Goal: Task Accomplishment & Management: Manage account settings

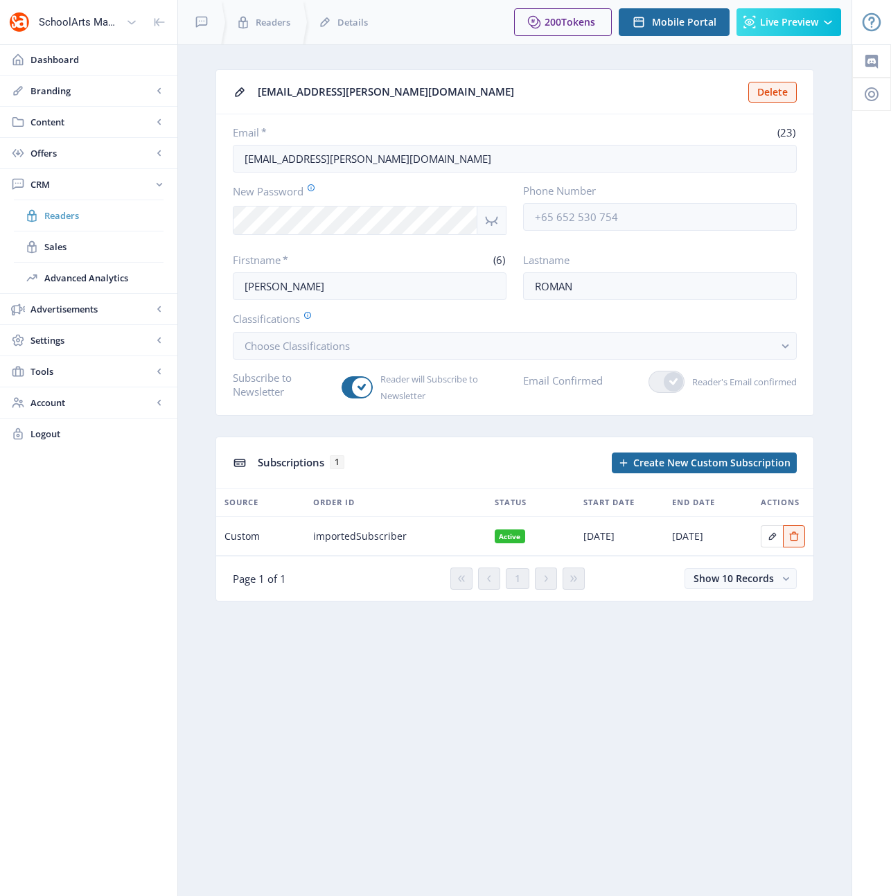
click at [62, 217] on span "Readers" at bounding box center [103, 216] width 119 height 14
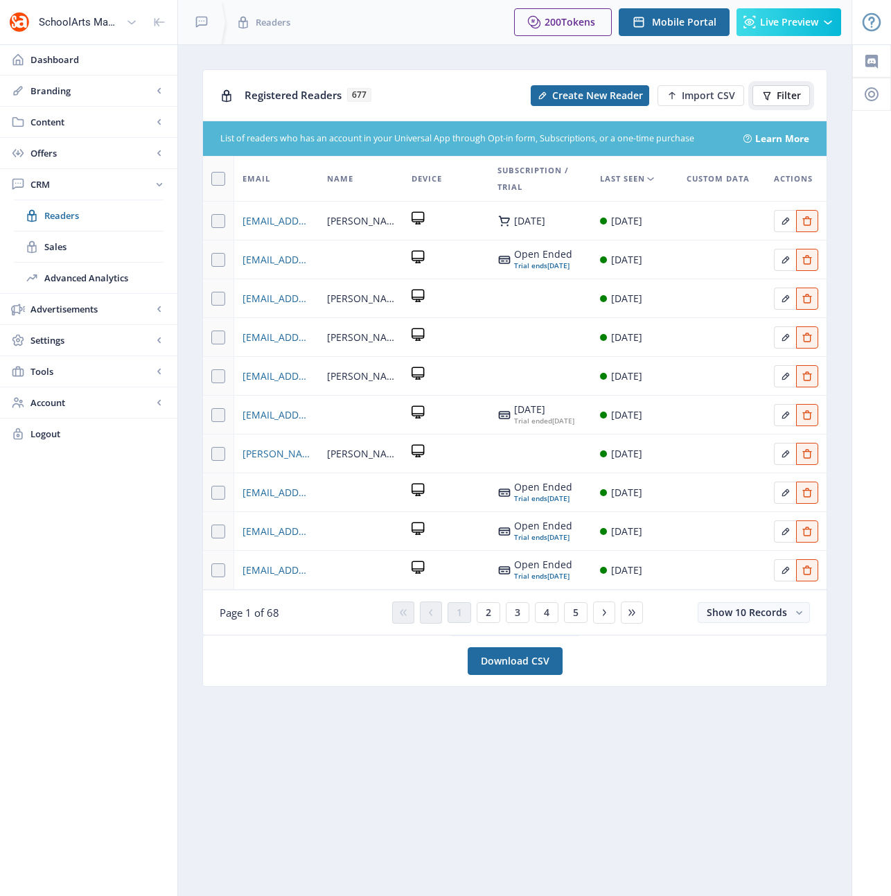
click at [784, 94] on span "Filter" at bounding box center [789, 95] width 24 height 11
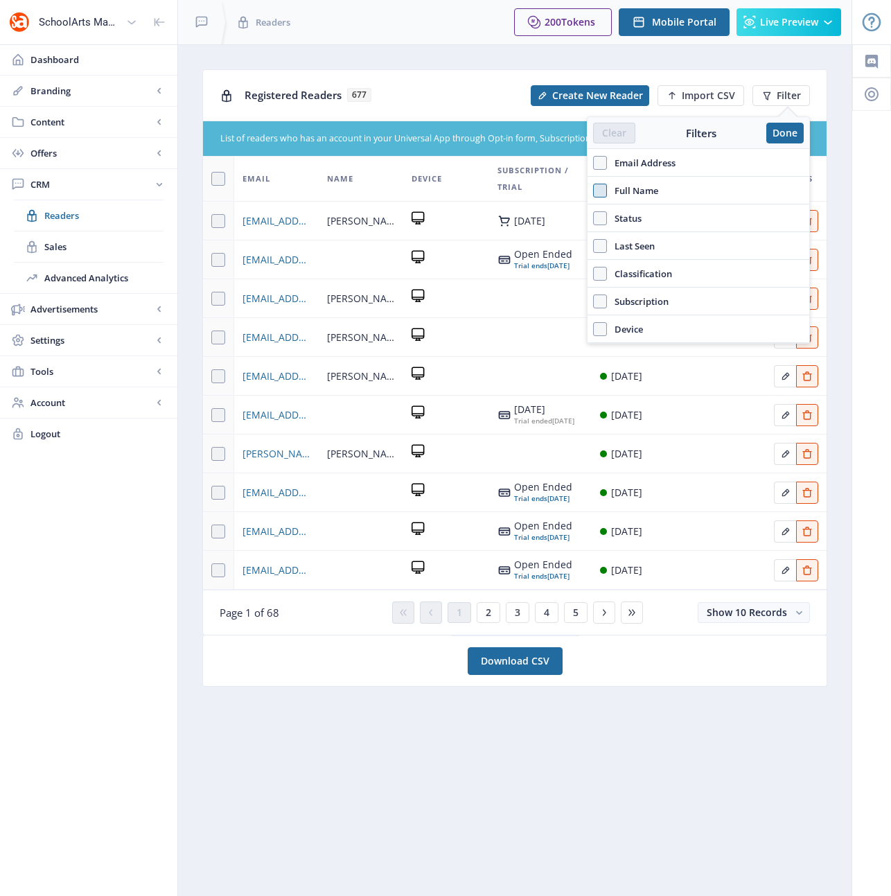
click at [599, 193] on span at bounding box center [600, 191] width 14 height 14
click at [594, 191] on input "Full Name" at bounding box center [593, 190] width 1 height 1
checkbox input "true"
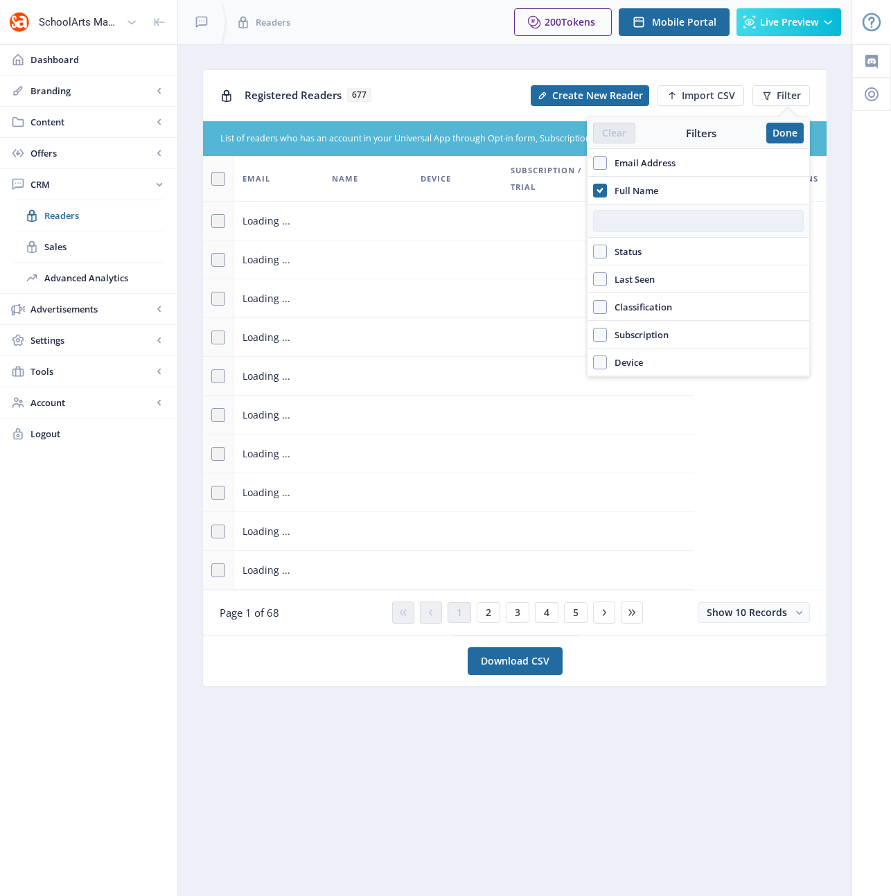
click at [618, 222] on input "text" at bounding box center [698, 221] width 211 height 22
type input "[PERSON_NAME]"
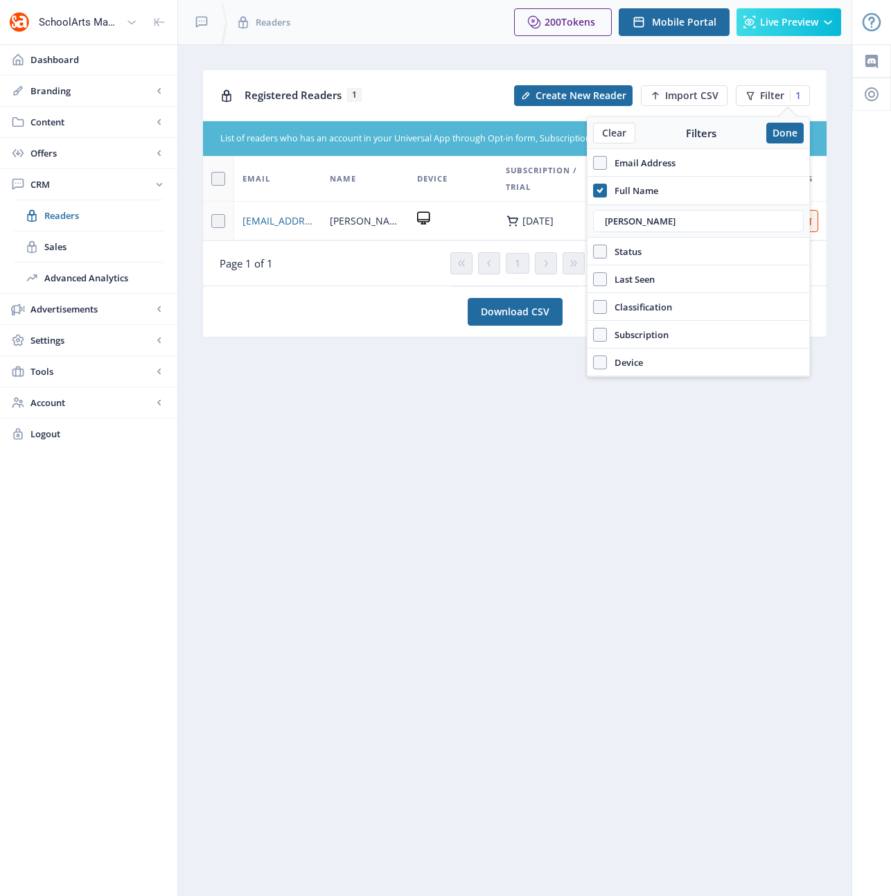
click at [380, 250] on nb-card-footer "Page 1 of 1 1 Show 10 Records" at bounding box center [515, 262] width 624 height 45
click at [458, 231] on td at bounding box center [453, 221] width 89 height 39
click at [782, 130] on button "Done" at bounding box center [784, 133] width 37 height 21
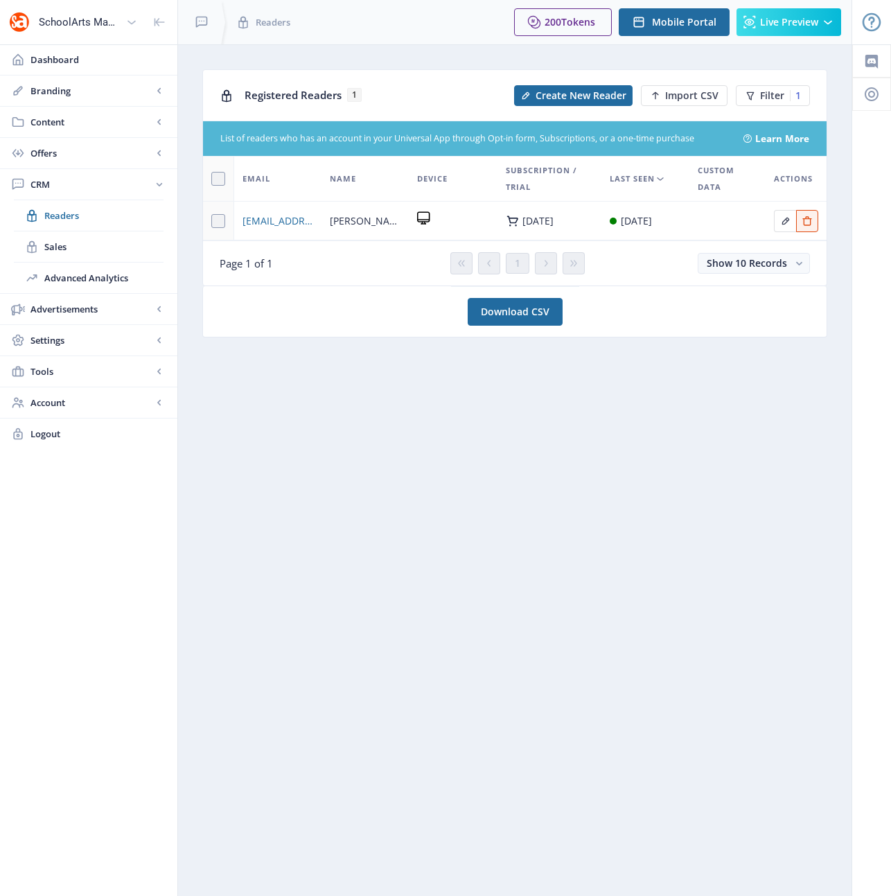
drag, startPoint x: 2, startPoint y: 875, endPoint x: -298, endPoint y: 755, distance: 323.1
click at [0, 755] on html "SchoolArts Magazine Dashboard Branding App Appearance Brand Brief Pages SEO Web…" at bounding box center [445, 448] width 891 height 896
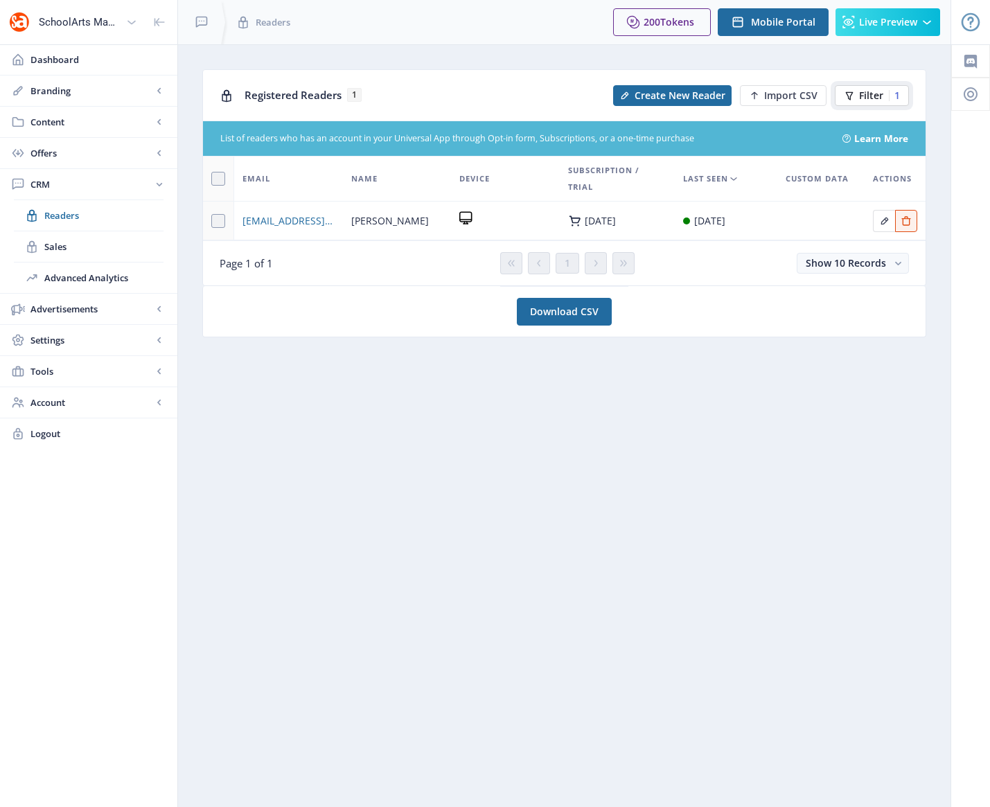
click at [850, 96] on icon at bounding box center [850, 95] width 8 height 8
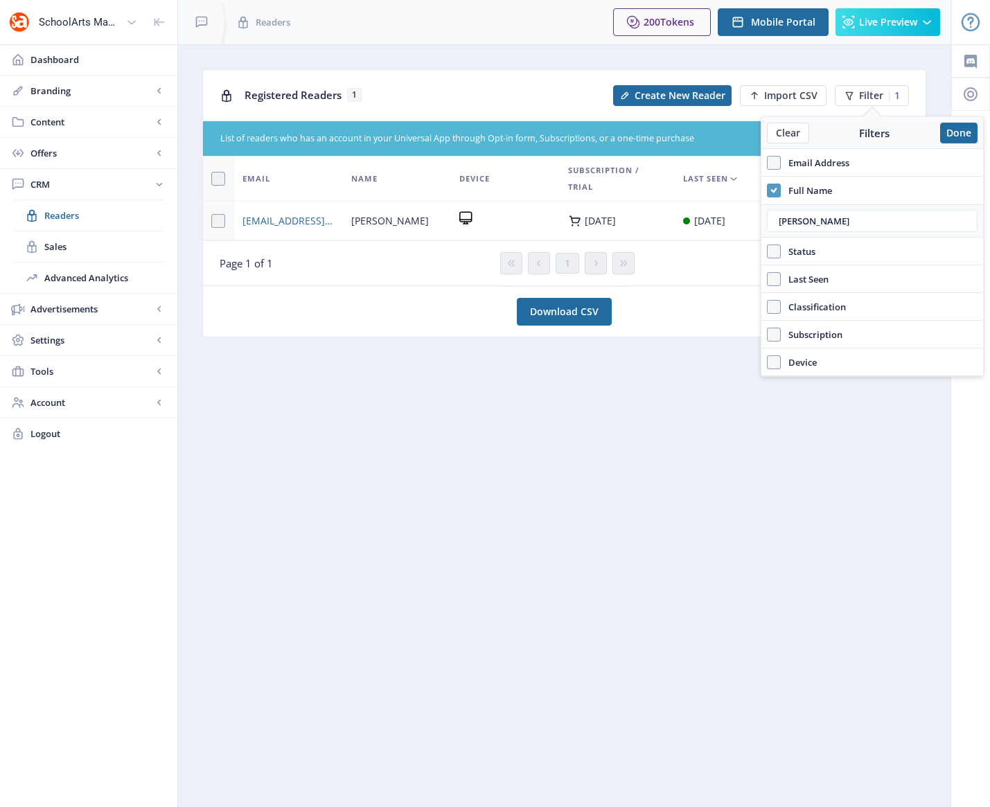
click at [775, 192] on icon at bounding box center [773, 191] width 6 height 14
click at [768, 191] on input "Full Name" at bounding box center [767, 190] width 1 height 1
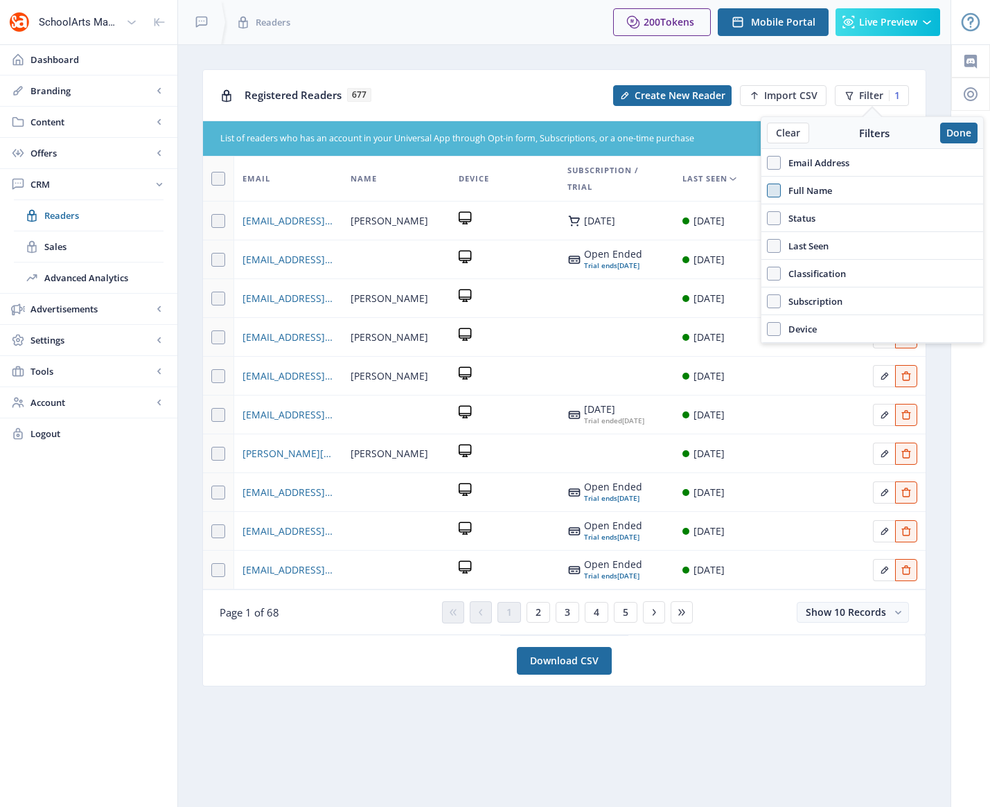
click at [777, 192] on span at bounding box center [774, 191] width 14 height 14
click at [768, 191] on input "Full Name" at bounding box center [767, 190] width 1 height 1
checkbox input "true"
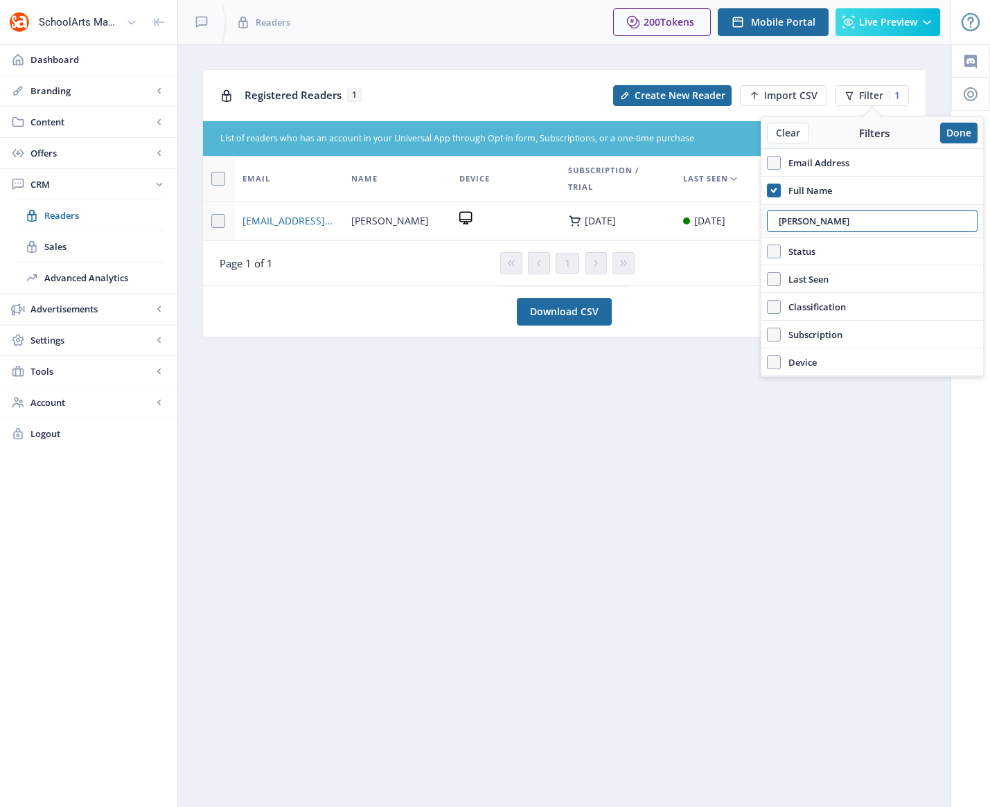
drag, startPoint x: 808, startPoint y: 220, endPoint x: 759, endPoint y: 221, distance: 48.5
click at [761, 221] on nb-popover "Clear Filters Done Email Address Full Name [PERSON_NAME] Status Account Active …" at bounding box center [872, 246] width 223 height 261
type input "[PERSON_NAME]"
click at [291, 222] on span "[EMAIL_ADDRESS][DOMAIN_NAME]" at bounding box center [289, 221] width 92 height 17
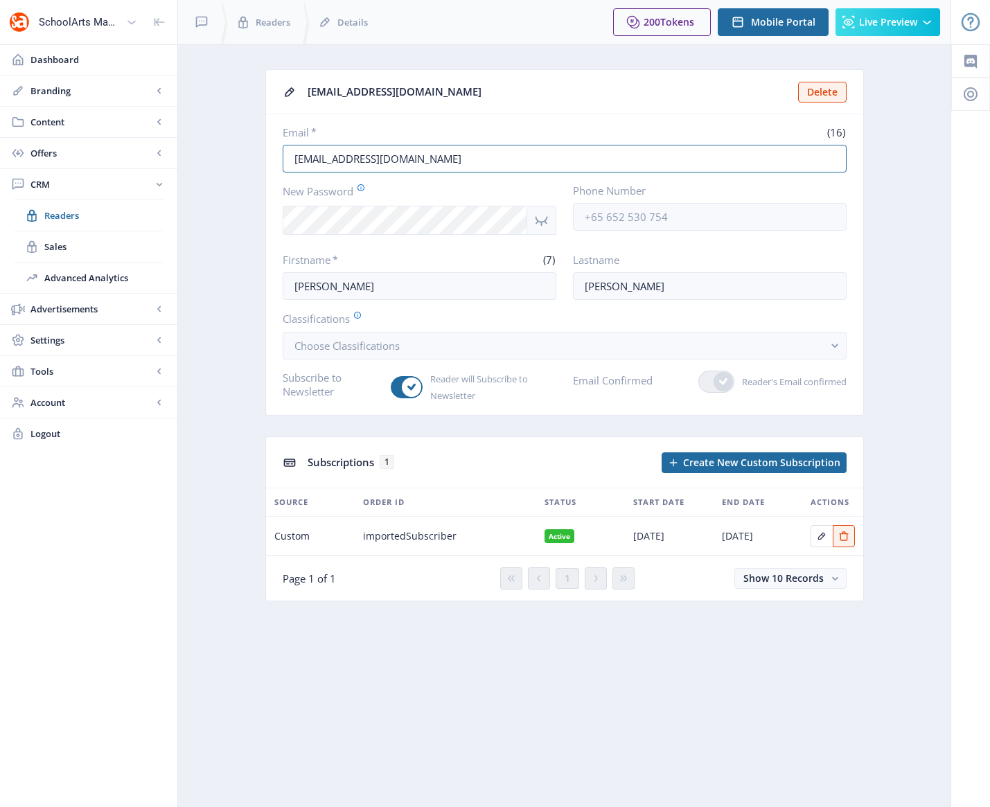
drag, startPoint x: 401, startPoint y: 160, endPoint x: 273, endPoint y: 156, distance: 128.3
click at [273, 156] on nb-card-body "Email * (16) [EMAIL_ADDRESS][DOMAIN_NAME] New Password Phone Number Firstname *…" at bounding box center [564, 264] width 597 height 301
paste input "[EMAIL_ADDRESS][DOMAIN_NAME]"
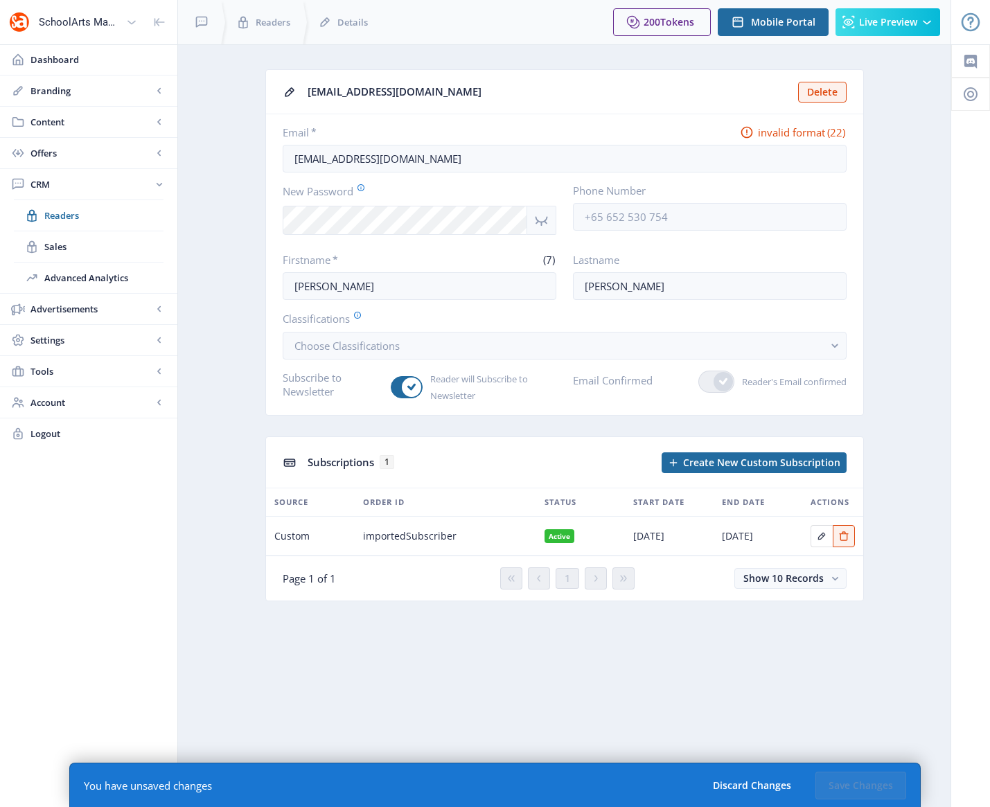
click at [460, 185] on label "New Password" at bounding box center [414, 191] width 263 height 15
click at [479, 160] on input "[EMAIL_ADDRESS][DOMAIN_NAME]" at bounding box center [565, 159] width 564 height 28
drag, startPoint x: 297, startPoint y: 159, endPoint x: 265, endPoint y: 159, distance: 31.9
click at [265, 159] on nb-card "[EMAIL_ADDRESS][DOMAIN_NAME] Delete Email * invalid format (22) [EMAIL_ADDRESS]…" at bounding box center [564, 242] width 599 height 346
type input "[EMAIL_ADDRESS][DOMAIN_NAME]"
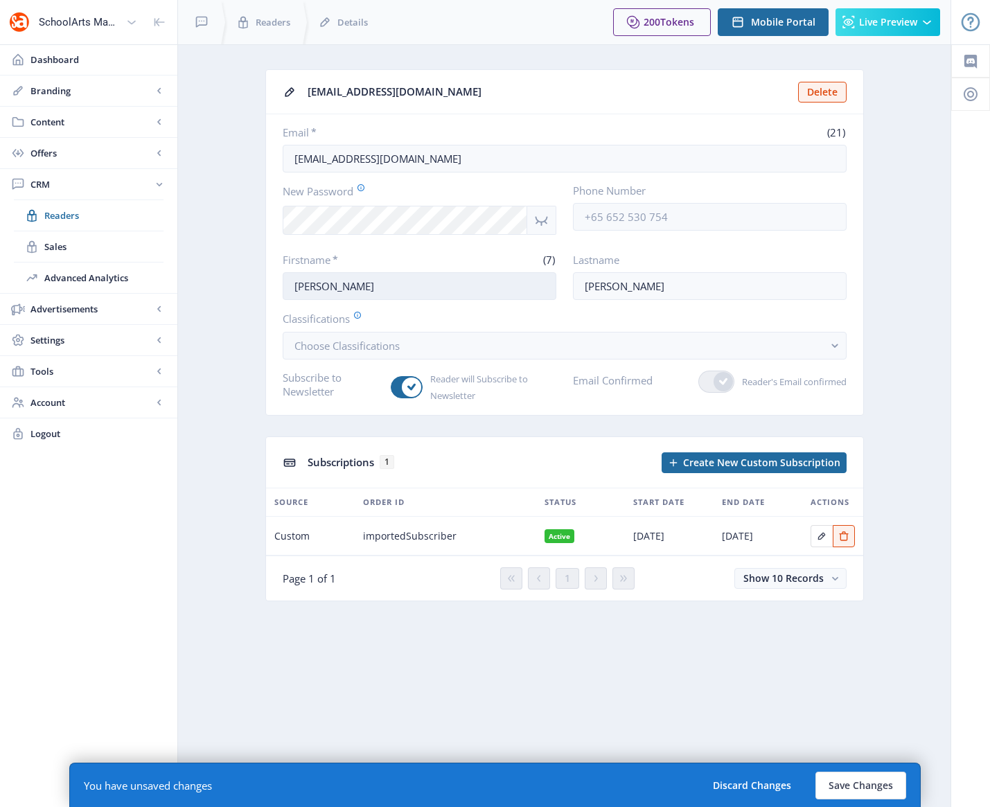
click at [331, 281] on input "[PERSON_NAME]" at bounding box center [420, 286] width 274 height 28
drag, startPoint x: 340, startPoint y: 284, endPoint x: 301, endPoint y: 290, distance: 38.5
click at [301, 290] on input "[PERSON_NAME]" at bounding box center [420, 286] width 274 height 28
type input "[PERSON_NAME]"
drag, startPoint x: 623, startPoint y: 283, endPoint x: 594, endPoint y: 290, distance: 29.4
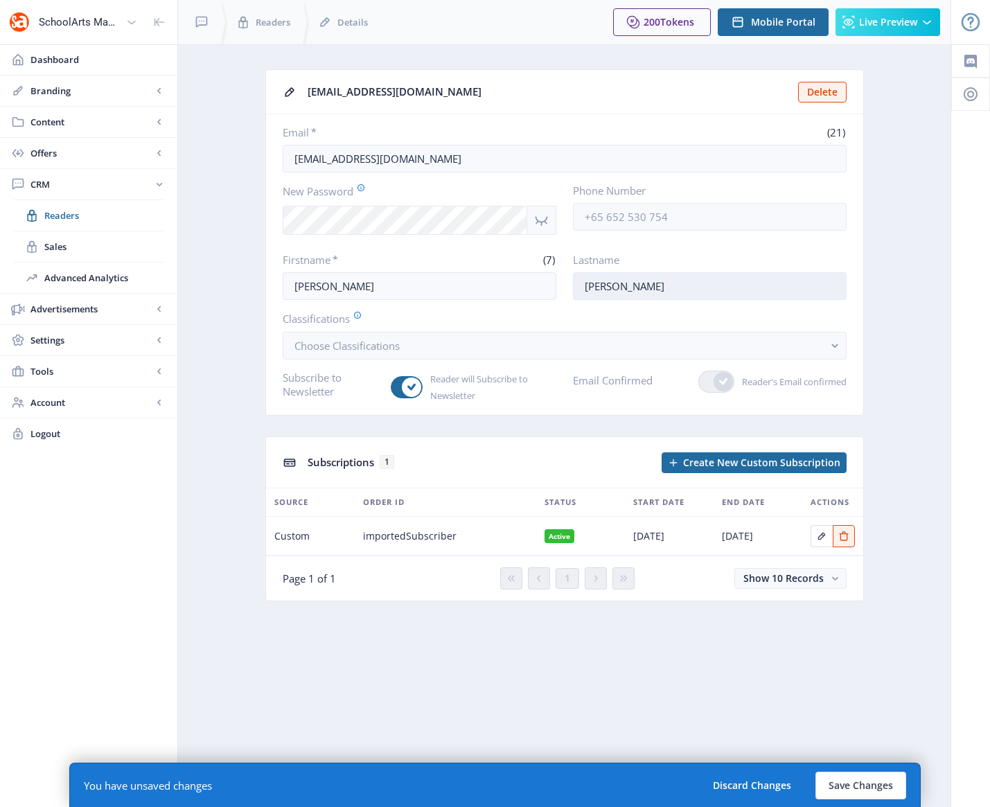
click at [594, 290] on input "[PERSON_NAME]" at bounding box center [710, 286] width 274 height 28
type input "[PERSON_NAME]"
click at [537, 220] on icon "Show password" at bounding box center [541, 221] width 12 height 10
click at [543, 701] on nb-layout-column "[EMAIL_ADDRESS][DOMAIN_NAME] Delete Email * (21) [EMAIL_ADDRESS][DOMAIN_NAME] N…" at bounding box center [564, 425] width 774 height 763
click at [856, 787] on button "Save Changes" at bounding box center [861, 786] width 91 height 28
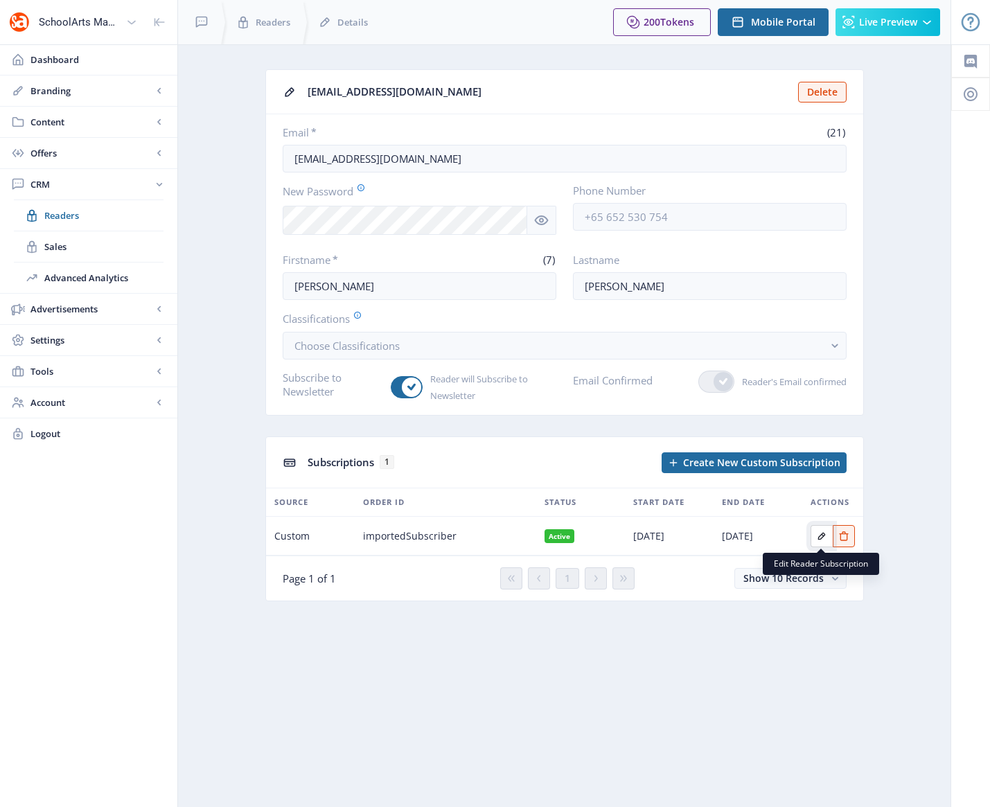
click at [822, 536] on icon "Edit page" at bounding box center [822, 536] width 8 height 8
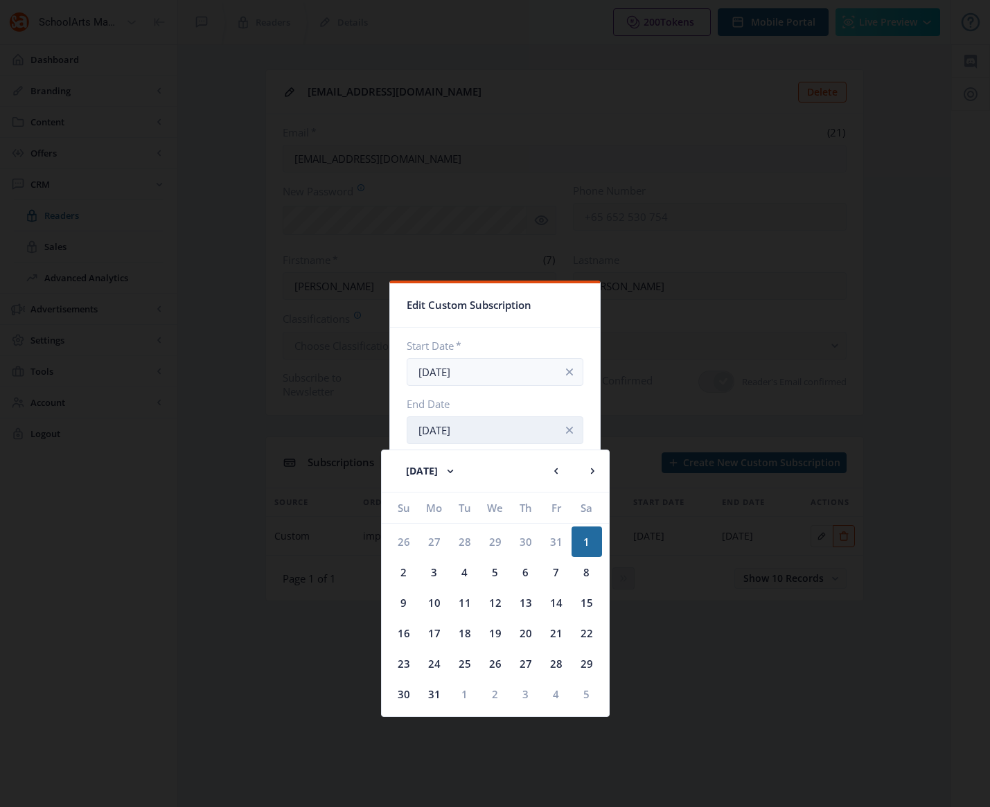
click at [480, 430] on input "[DATE]" at bounding box center [495, 430] width 177 height 28
click at [590, 472] on rect at bounding box center [592, 471] width 14 height 14
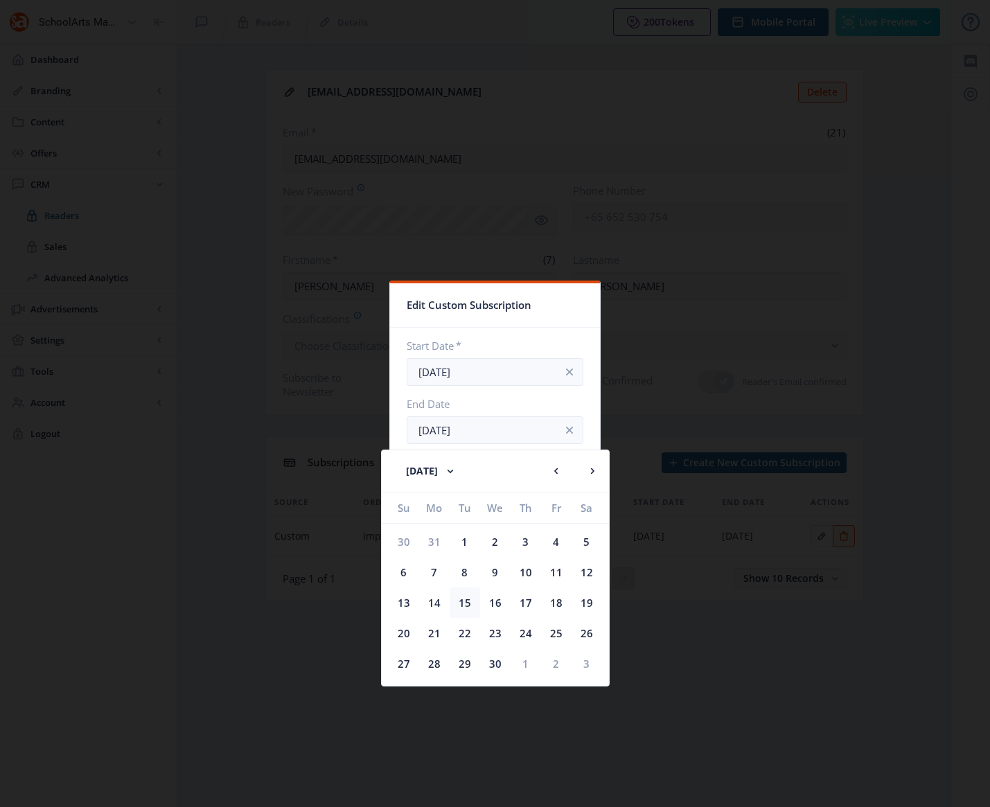
click at [465, 601] on div "15" at bounding box center [465, 603] width 30 height 30
type input "[DATE]"
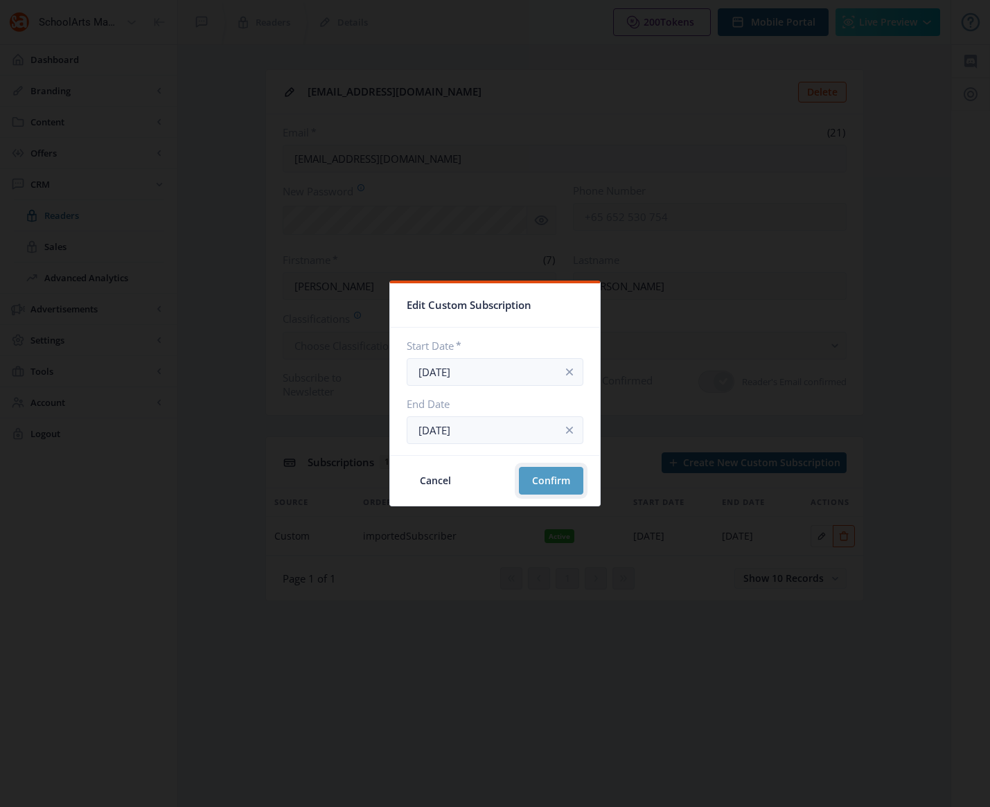
click at [537, 475] on button "Confirm" at bounding box center [551, 481] width 64 height 28
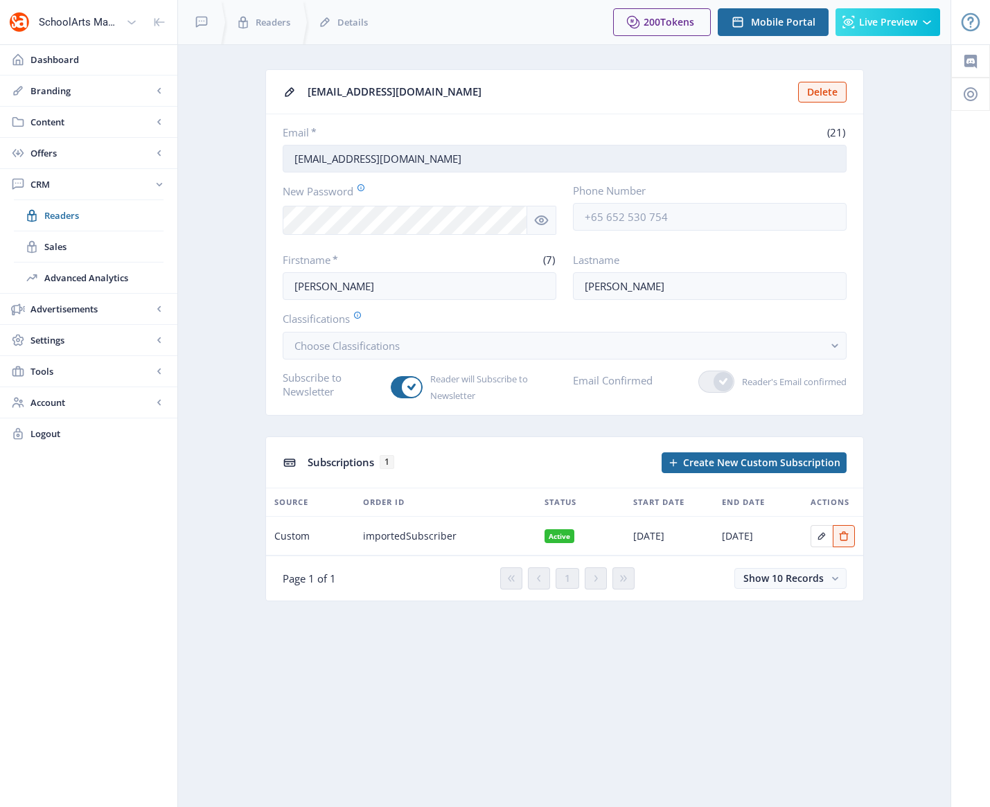
drag, startPoint x: 428, startPoint y: 163, endPoint x: 287, endPoint y: 160, distance: 141.4
click at [287, 160] on input "[EMAIL_ADDRESS][DOMAIN_NAME]" at bounding box center [565, 159] width 564 height 28
click at [704, 682] on nb-layout-column "[EMAIL_ADDRESS][DOMAIN_NAME] Delete Email * (21) [EMAIL_ADDRESS][DOMAIN_NAME] N…" at bounding box center [564, 425] width 774 height 763
drag, startPoint x: 439, startPoint y: 161, endPoint x: 283, endPoint y: 150, distance: 155.7
click at [283, 150] on input "[EMAIL_ADDRESS][DOMAIN_NAME]" at bounding box center [565, 159] width 564 height 28
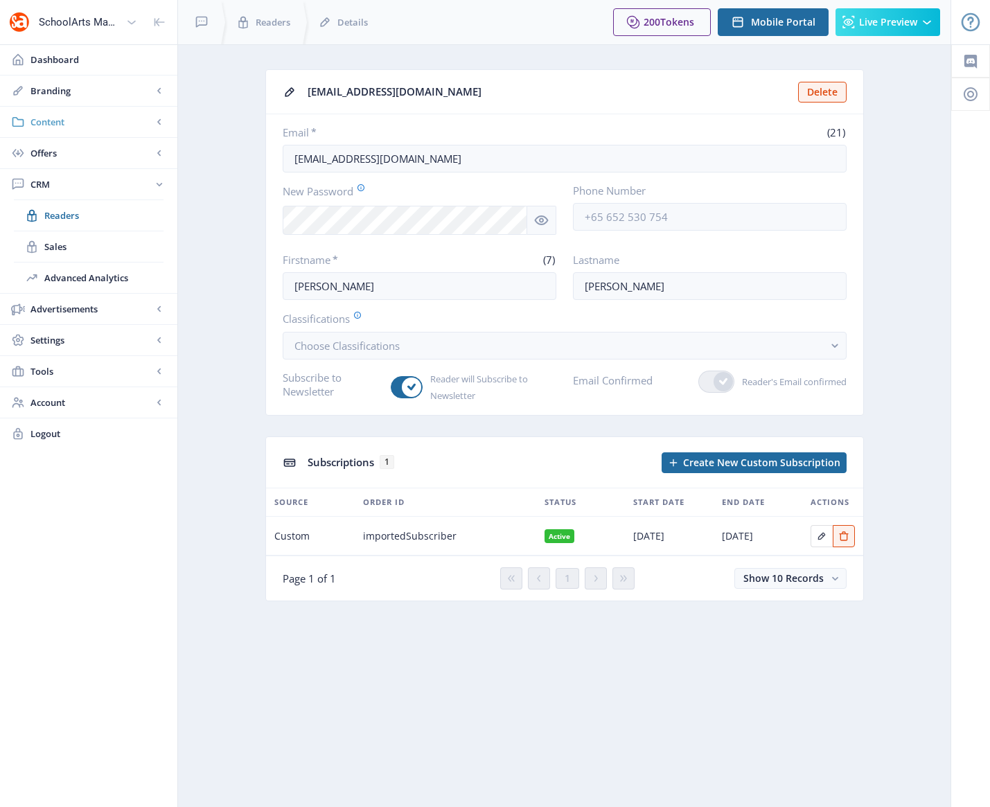
click at [51, 120] on span "Content" at bounding box center [91, 122] width 122 height 14
click at [53, 124] on span "Content" at bounding box center [91, 122] width 122 height 14
click at [227, 207] on app-crm-reader "[EMAIL_ADDRESS][DOMAIN_NAME] Delete Email * (21) [EMAIL_ADDRESS][DOMAIN_NAME] N…" at bounding box center [564, 345] width 724 height 553
